Goal: Task Accomplishment & Management: Complete application form

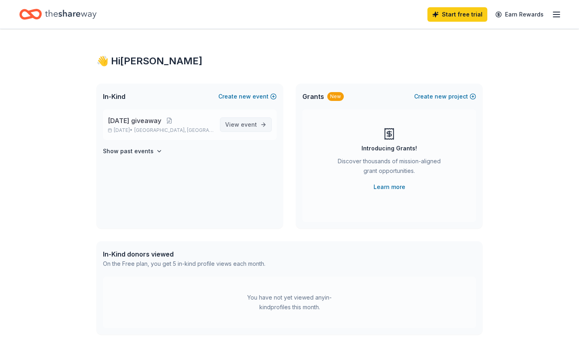
click at [250, 121] on span "event" at bounding box center [249, 124] width 16 height 7
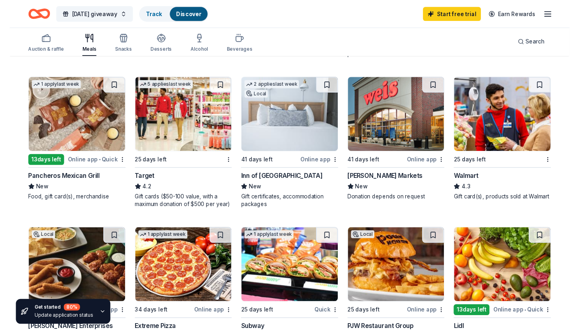
scroll to position [385, 0]
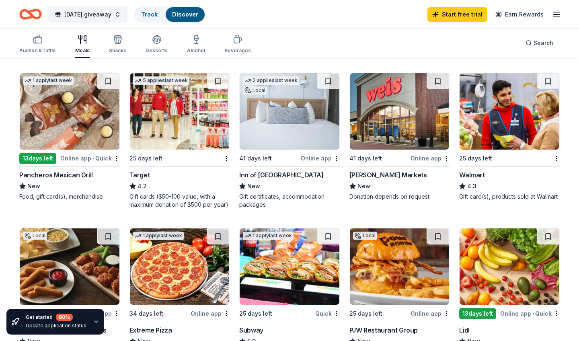
click at [473, 174] on div "Walmart" at bounding box center [471, 175] width 25 height 10
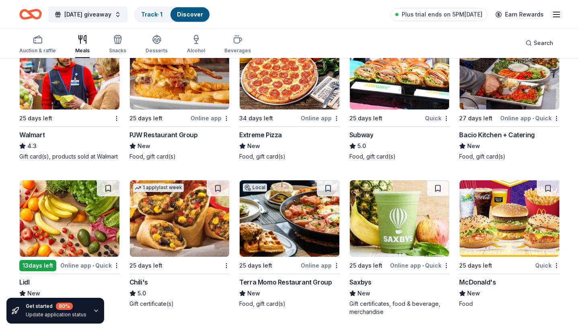
scroll to position [584, 0]
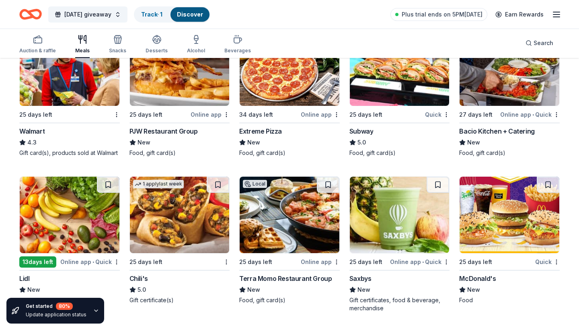
click at [363, 135] on div "Subway" at bounding box center [361, 131] width 24 height 10
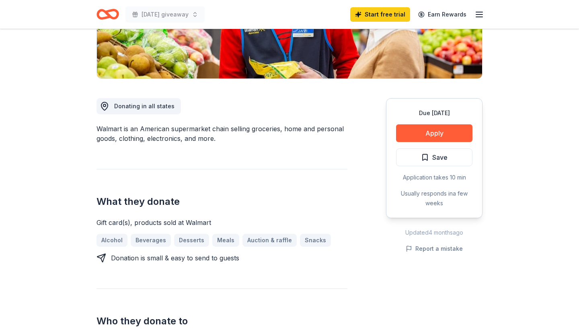
scroll to position [166, 0]
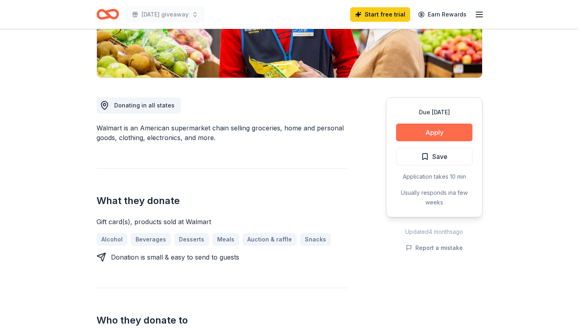
click at [451, 135] on button "Apply" at bounding box center [434, 132] width 76 height 18
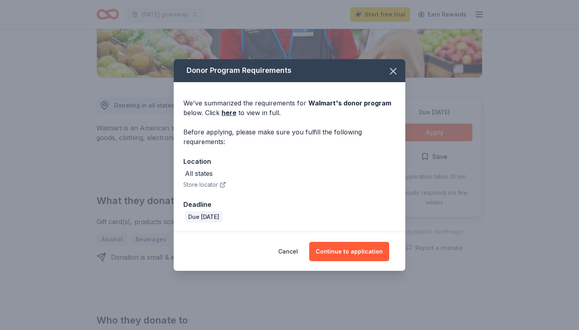
click at [214, 183] on button "Store locator" at bounding box center [204, 185] width 43 height 10
click at [333, 250] on button "Continue to application" at bounding box center [349, 251] width 80 height 19
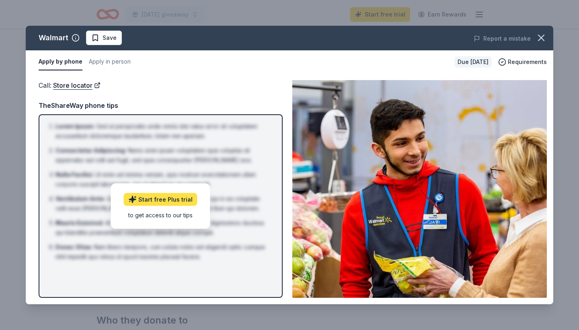
click at [173, 202] on link "Start free Plus trial" at bounding box center [161, 199] width 74 height 13
click at [543, 36] on icon "button" at bounding box center [541, 38] width 6 height 6
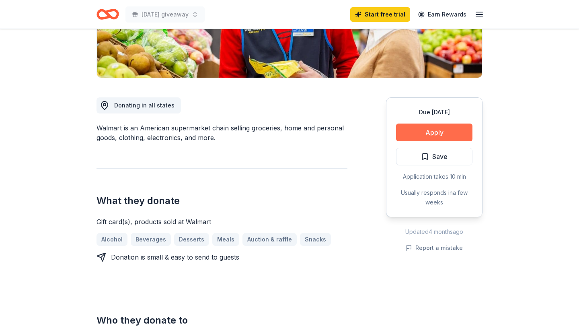
click at [430, 131] on button "Apply" at bounding box center [434, 132] width 76 height 18
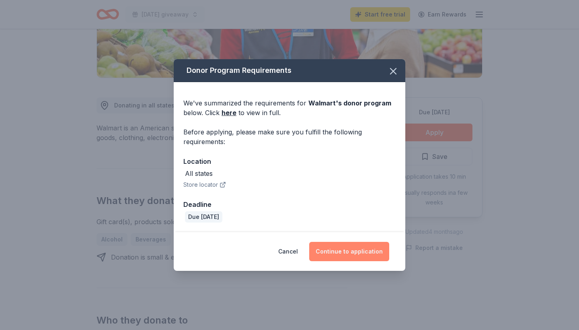
click at [359, 250] on button "Continue to application" at bounding box center [349, 251] width 80 height 19
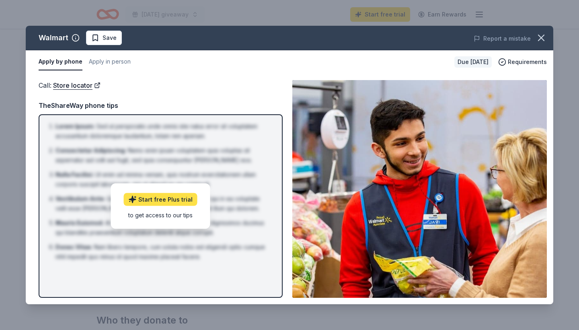
click at [180, 203] on link "Start free Plus trial" at bounding box center [161, 199] width 74 height 13
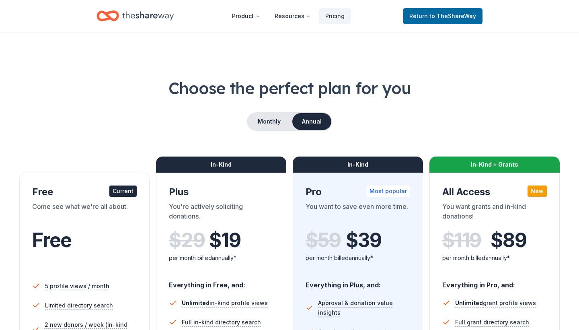
click at [72, 250] on div "Free" at bounding box center [84, 240] width 105 height 23
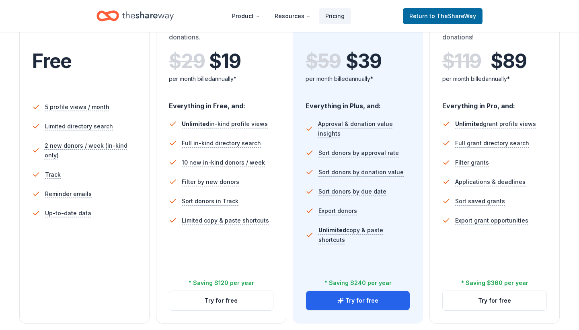
scroll to position [188, 0]
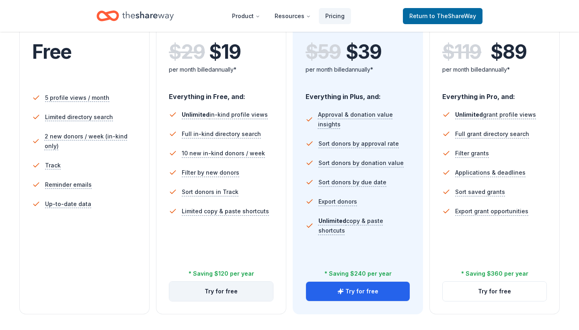
click at [232, 289] on button "Try for free" at bounding box center [221, 290] width 104 height 19
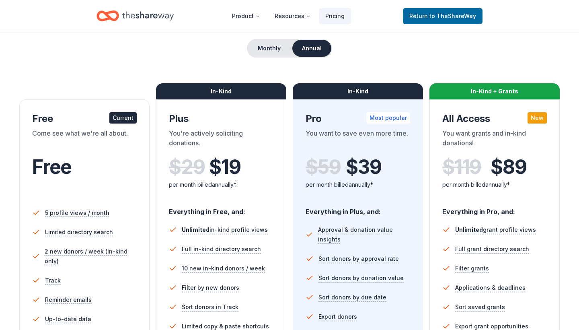
scroll to position [71, 0]
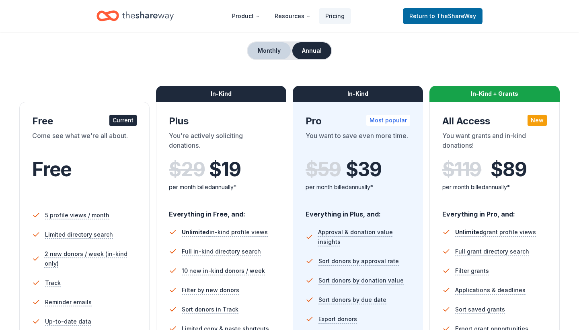
click at [275, 53] on button "Monthly" at bounding box center [269, 50] width 43 height 17
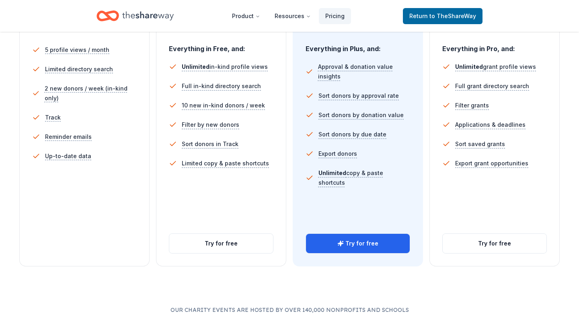
scroll to position [236, 0]
click at [213, 242] on button "Try for free" at bounding box center [221, 242] width 104 height 19
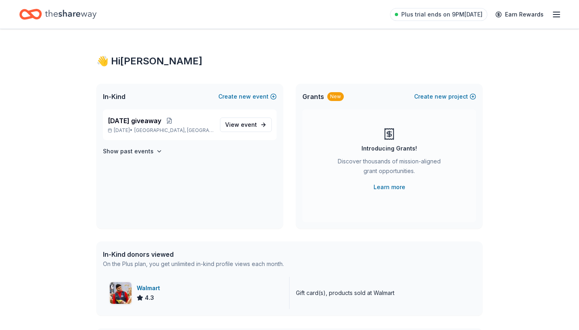
click at [131, 293] on img at bounding box center [121, 293] width 22 height 22
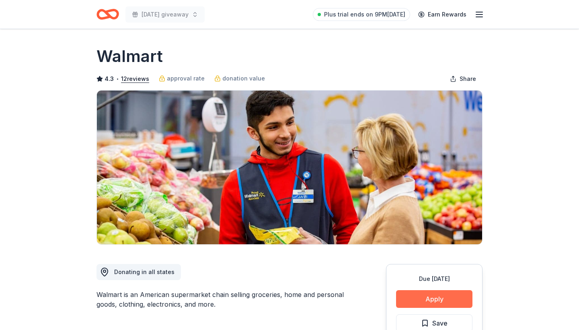
click at [422, 301] on button "Apply" at bounding box center [434, 299] width 76 height 18
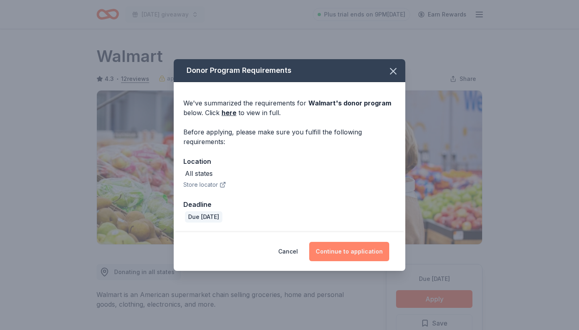
click at [346, 252] on button "Continue to application" at bounding box center [349, 251] width 80 height 19
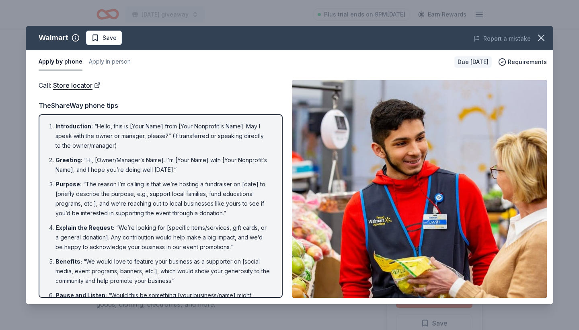
click at [168, 249] on li "Explain the Request : “We’re looking for [specific items/services, gift cards, …" at bounding box center [162, 237] width 215 height 29
click at [107, 63] on button "Apply in person" at bounding box center [110, 61] width 42 height 17
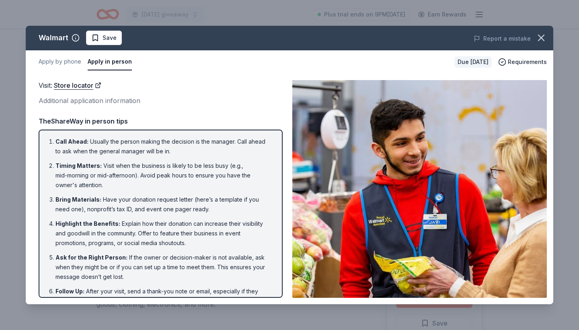
drag, startPoint x: 155, startPoint y: 243, endPoint x: 170, endPoint y: 174, distance: 70.3
click at [170, 174] on ol "Call Ahead : Usually the person making the decision is the manager. Call ahead …" at bounding box center [161, 226] width 230 height 178
click at [279, 187] on div "Call Ahead : Usually the person making the decision is the manager. Call ahead …" at bounding box center [161, 213] width 244 height 168
click at [542, 38] on icon "button" at bounding box center [540, 37] width 11 height 11
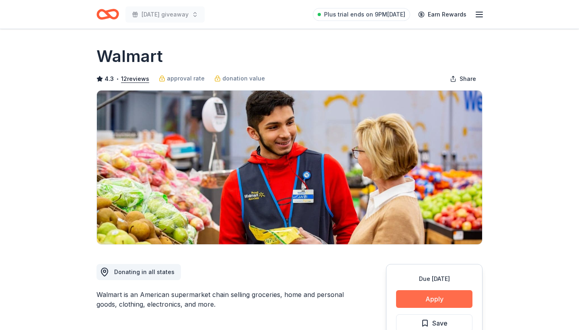
click at [453, 300] on button "Apply" at bounding box center [434, 299] width 76 height 18
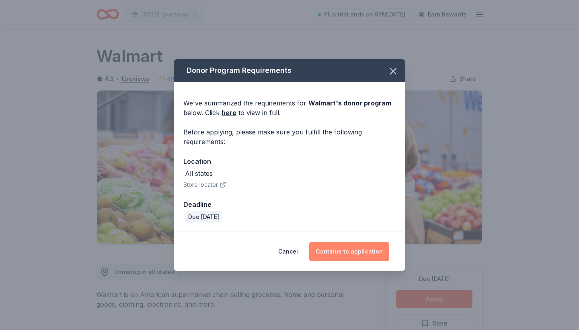
click at [344, 251] on button "Continue to application" at bounding box center [349, 251] width 80 height 19
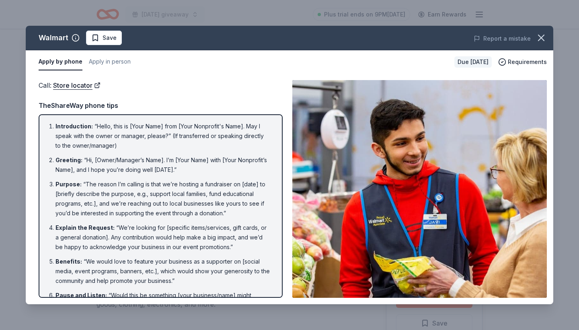
drag, startPoint x: 160, startPoint y: 236, endPoint x: 167, endPoint y: 155, distance: 81.5
click at [167, 155] on ol "Introduction : “Hello, this is [Your Name] from [Your Nonprofit's Name]. May I …" at bounding box center [161, 269] width 230 height 297
click at [102, 66] on button "Apply in person" at bounding box center [110, 61] width 42 height 17
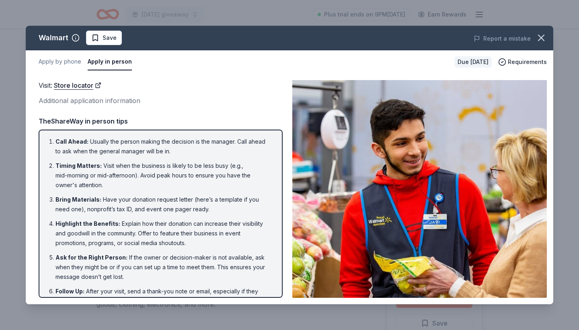
drag, startPoint x: 43, startPoint y: 137, endPoint x: 137, endPoint y: 174, distance: 100.7
click at [137, 175] on div "Call Ahead : Usually the person making the decision is the manager. Call ahead …" at bounding box center [161, 213] width 244 height 168
drag, startPoint x: 137, startPoint y: 174, endPoint x: 133, endPoint y: 164, distance: 11.7
click at [136, 165] on li "Timing Matters : Visit when the business is likely to be less busy (e.g., mid-m…" at bounding box center [162, 175] width 215 height 29
click at [133, 164] on li "Timing Matters : Visit when the business is likely to be less busy (e.g., mid-m…" at bounding box center [162, 175] width 215 height 29
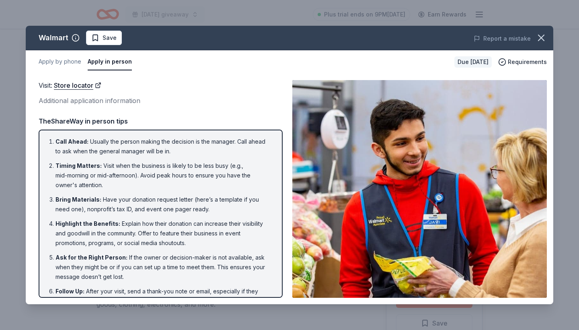
click at [133, 164] on li "Timing Matters : Visit when the business is likely to be less busy (e.g., mid-m…" at bounding box center [162, 175] width 215 height 29
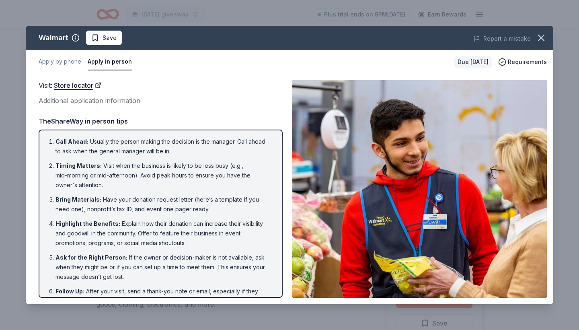
click at [133, 163] on li "Timing Matters : Visit when the business is likely to be less busy (e.g., mid-m…" at bounding box center [162, 175] width 215 height 29
click at [132, 162] on li "Timing Matters : Visit when the business is likely to be less busy (e.g., mid-m…" at bounding box center [162, 175] width 215 height 29
click at [131, 162] on li "Timing Matters : Visit when the business is likely to be less busy (e.g., mid-m…" at bounding box center [162, 175] width 215 height 29
drag, startPoint x: 47, startPoint y: 138, endPoint x: 179, endPoint y: 205, distance: 148.3
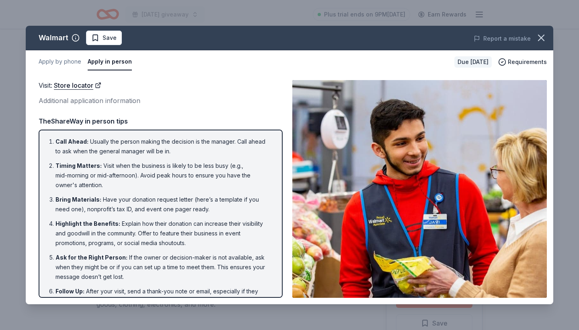
click at [179, 205] on ol "Call Ahead : Usually the person making the decision is the manager. Call ahead …" at bounding box center [161, 226] width 230 height 178
click at [149, 279] on li "Ask for the Right Person : If the owner or decision-maker is not available, ask…" at bounding box center [162, 266] width 215 height 29
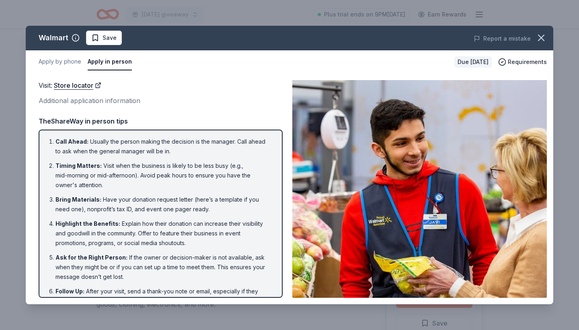
click at [88, 100] on div "Additional application information" at bounding box center [161, 100] width 244 height 10
click at [96, 39] on span "Save" at bounding box center [103, 38] width 25 height 10
click at [540, 41] on icon "button" at bounding box center [540, 37] width 11 height 11
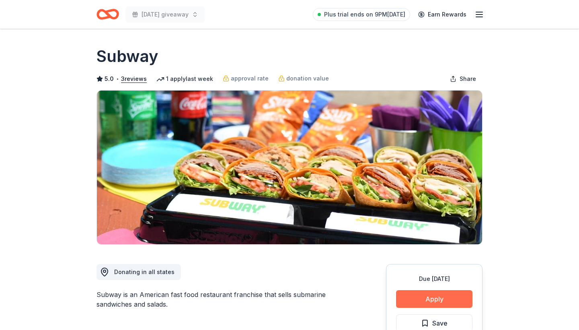
click at [443, 299] on button "Apply" at bounding box center [434, 299] width 76 height 18
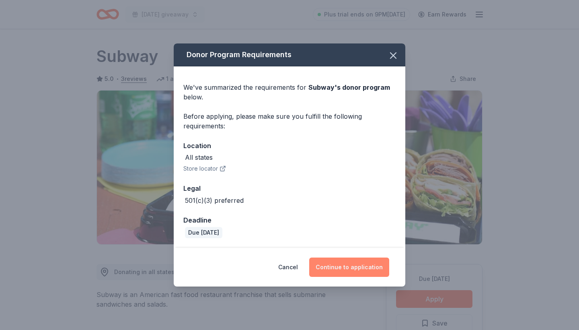
click at [373, 270] on button "Continue to application" at bounding box center [349, 266] width 80 height 19
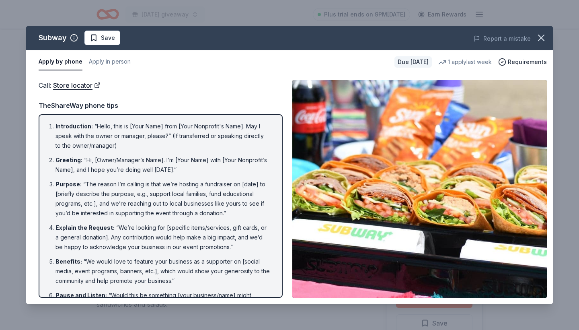
drag, startPoint x: 172, startPoint y: 242, endPoint x: 184, endPoint y: 260, distance: 21.7
click at [184, 260] on ol "Introduction : “Hello, this is [Your Name] from [Your Nonprofit's Name]. May I …" at bounding box center [161, 269] width 230 height 297
click at [184, 260] on li "Benefits : “We would love to feature your business as a supporter on [social me…" at bounding box center [162, 270] width 215 height 29
click at [100, 59] on button "Apply in person" at bounding box center [110, 61] width 42 height 17
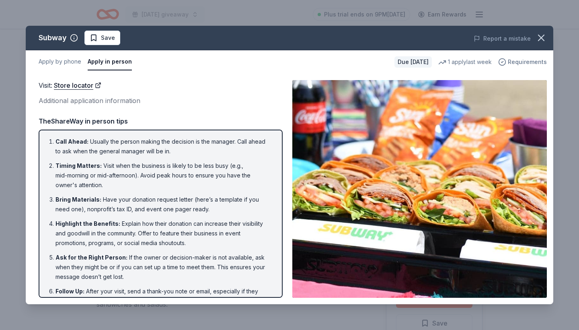
click at [522, 61] on span "Requirements" at bounding box center [527, 62] width 39 height 10
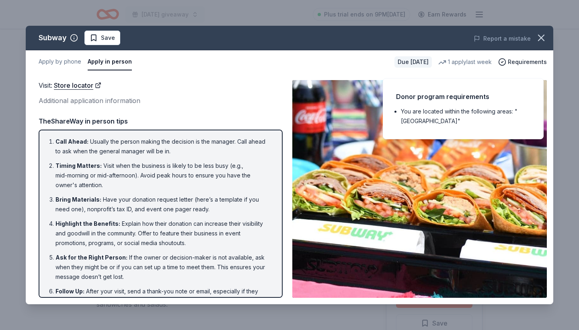
click at [447, 93] on div "Donor program requirements" at bounding box center [463, 96] width 134 height 10
click at [442, 107] on li "You are located within the following areas: "[GEOGRAPHIC_DATA]"" at bounding box center [465, 116] width 129 height 19
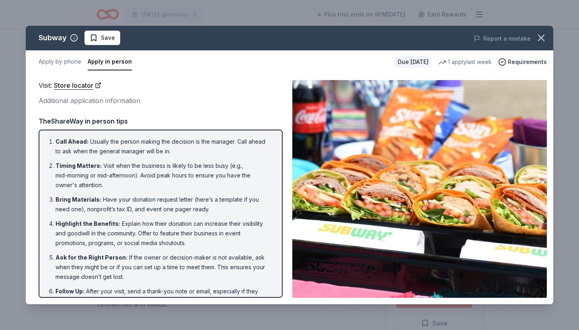
drag, startPoint x: 182, startPoint y: 195, endPoint x: 178, endPoint y: 151, distance: 44.7
click at [178, 151] on ol "Call Ahead : Usually the person making the decision is the manager. Call ahead …" at bounding box center [161, 226] width 230 height 178
click at [541, 37] on icon "button" at bounding box center [541, 38] width 6 height 6
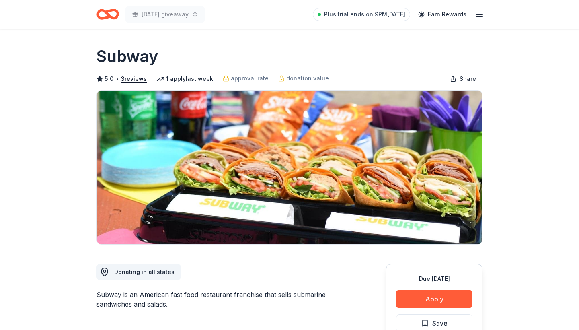
click at [480, 13] on icon "button" at bounding box center [479, 15] width 10 height 10
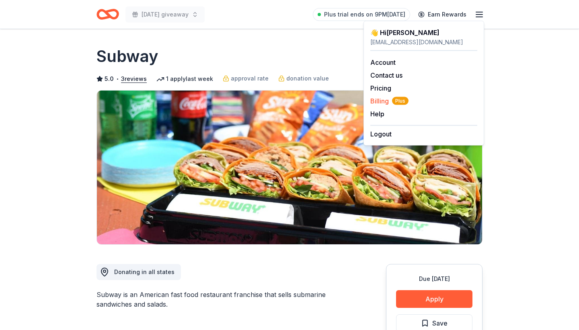
click at [384, 97] on span "Billing Plus" at bounding box center [389, 101] width 38 height 10
